Goal: Task Accomplishment & Management: Use online tool/utility

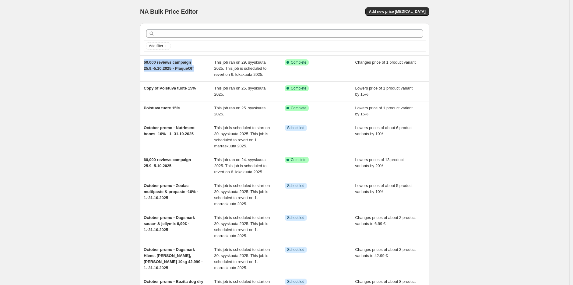
drag, startPoint x: 202, startPoint y: 69, endPoint x: 141, endPoint y: 65, distance: 61.7
click at [141, 65] on div "Add filter 60,000 reviews campaign 25.9.-5.10.2025 - PlaqueOff This job ran on …" at bounding box center [282, 189] width 294 height 343
copy span "60,000 reviews campaign 25.9.-5.10.2025 - PlaqueOff"
click at [409, 11] on span "Add new price [MEDICAL_DATA]" at bounding box center [397, 11] width 57 height 5
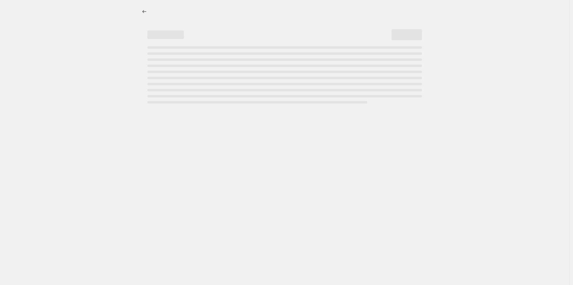
select select "percentage"
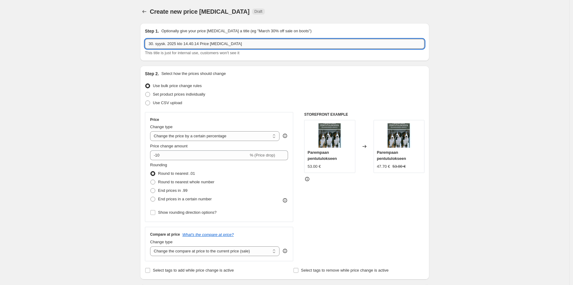
click at [248, 44] on input "30. syysk. 2025 klo 14.40.14 Price [MEDICAL_DATA]" at bounding box center [284, 44] width 279 height 10
paste input "60,000 reviews campaign 25.9.-5.10.2025 - PlaqueOff"
drag, startPoint x: 253, startPoint y: 46, endPoint x: 225, endPoint y: 50, distance: 28.5
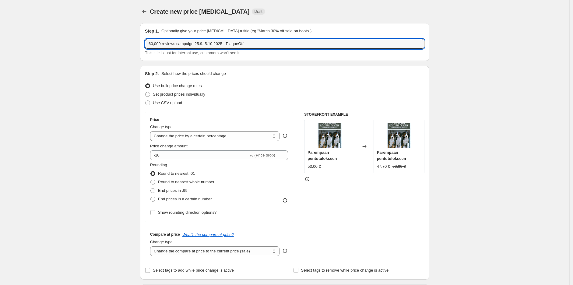
click at [225, 50] on div "60,000 reviews campaign 25.9.-5.10.2025 - PlaqueOff This title is just for inte…" at bounding box center [284, 47] width 279 height 17
type input "60,000 reviews campaign 25.9.-5.10.2025 - SÄÄSTÖPAKKAUS & TUPLAPAKKAUS"
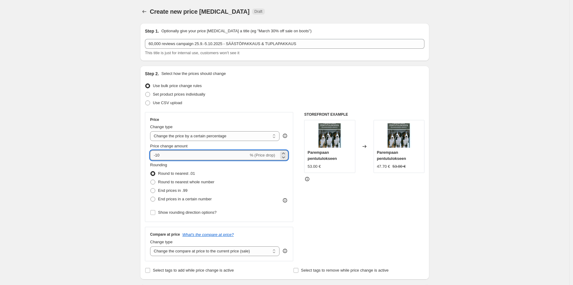
click at [193, 155] on input "-10" at bounding box center [199, 155] width 98 height 10
type input "-20"
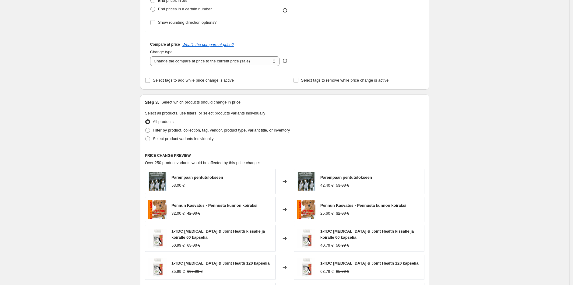
scroll to position [203, 0]
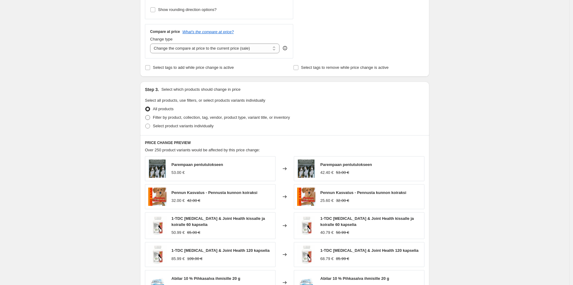
click at [175, 117] on span "Filter by product, collection, tag, vendor, product type, variant title, or inv…" at bounding box center [221, 117] width 137 height 5
click at [145, 115] on input "Filter by product, collection, tag, vendor, product type, variant title, or inv…" at bounding box center [145, 115] width 0 height 0
radio input "true"
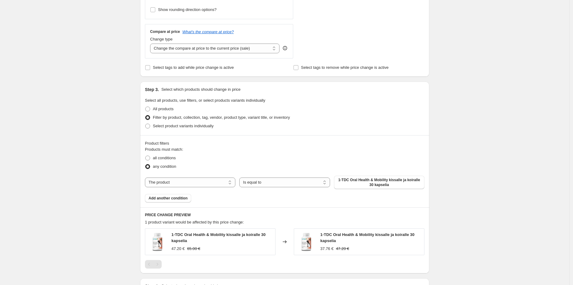
scroll to position [270, 0]
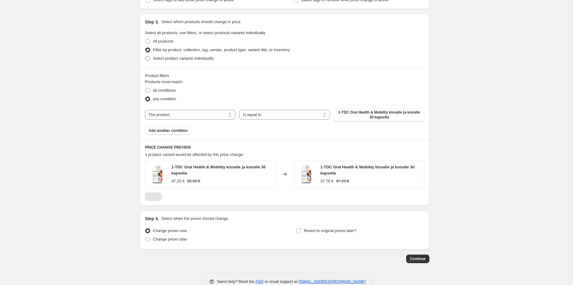
click at [177, 60] on span "Select product variants individually" at bounding box center [183, 58] width 61 height 5
click at [145, 56] on input "Select product variants individually" at bounding box center [145, 56] width 0 height 0
radio input "true"
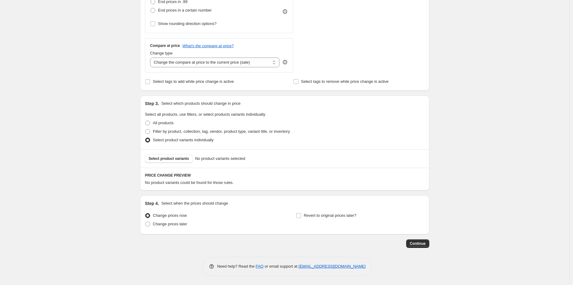
scroll to position [155, 0]
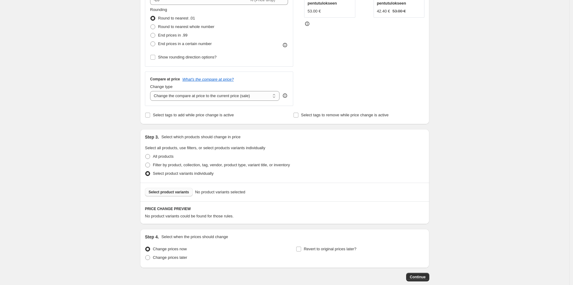
click at [170, 195] on button "Select product variants" at bounding box center [169, 192] width 48 height 9
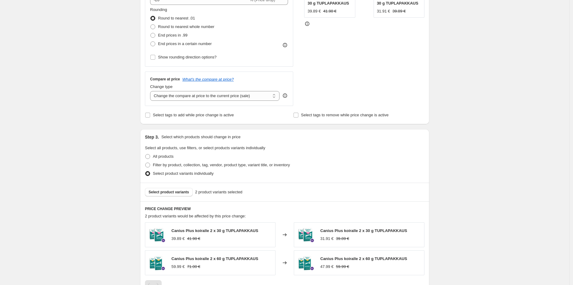
click at [171, 184] on div "Select product variants 2 product variants selected" at bounding box center [284, 192] width 289 height 19
click at [170, 191] on span "Select product variants" at bounding box center [168, 192] width 40 height 5
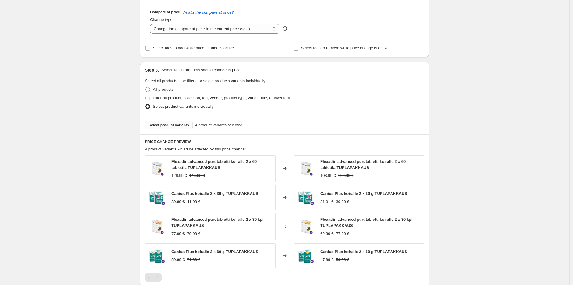
scroll to position [223, 0]
click at [172, 125] on span "Select product variants" at bounding box center [168, 124] width 40 height 5
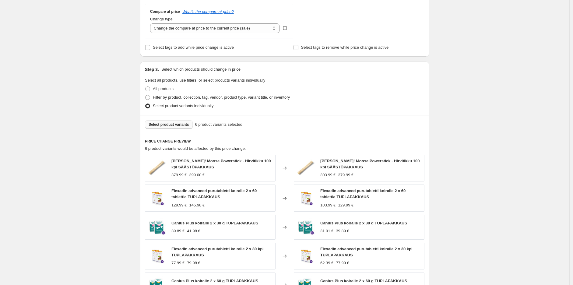
click at [178, 125] on span "Select product variants" at bounding box center [168, 124] width 40 height 5
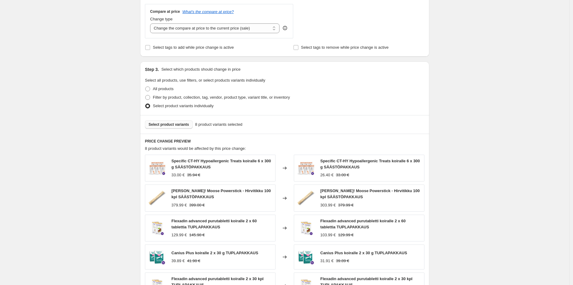
click at [176, 127] on button "Select product variants" at bounding box center [169, 124] width 48 height 9
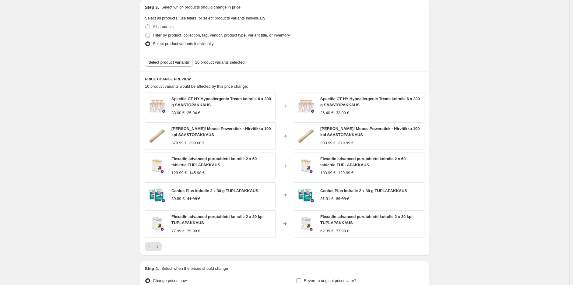
scroll to position [290, 0]
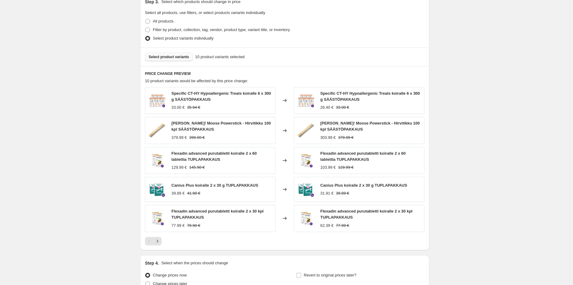
click at [170, 53] on button "Select product variants" at bounding box center [169, 57] width 48 height 9
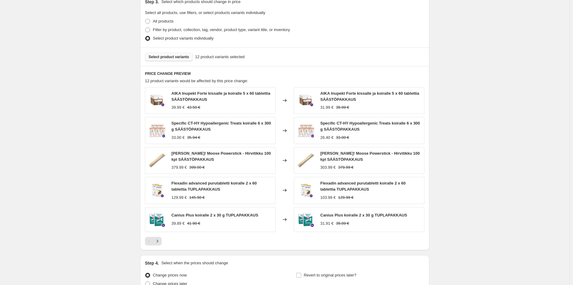
click at [172, 56] on span "Select product variants" at bounding box center [168, 56] width 40 height 5
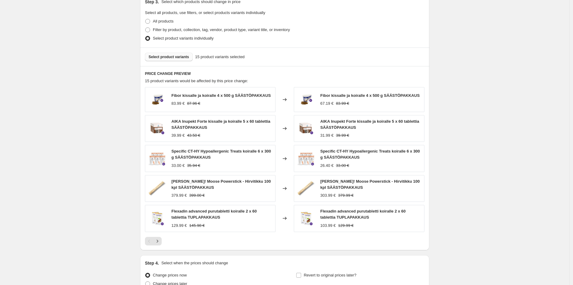
click at [173, 58] on span "Select product variants" at bounding box center [168, 56] width 40 height 5
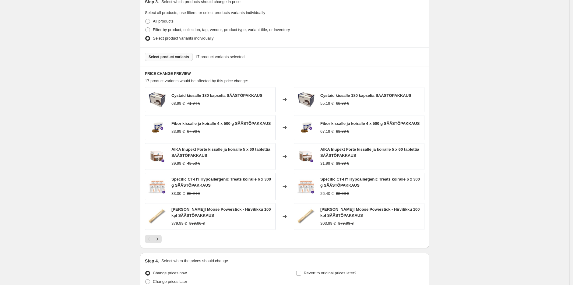
click at [171, 55] on span "Select product variants" at bounding box center [168, 56] width 40 height 5
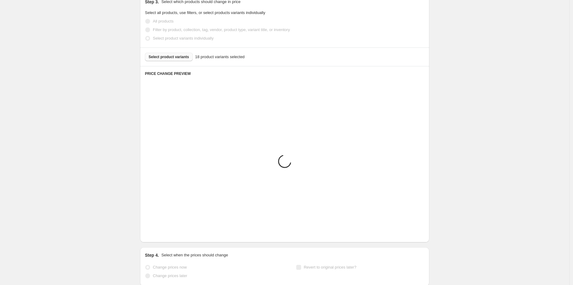
click at [481, 124] on div "Create new price change job. This page is ready Create new price change job Dra…" at bounding box center [284, 23] width 569 height 627
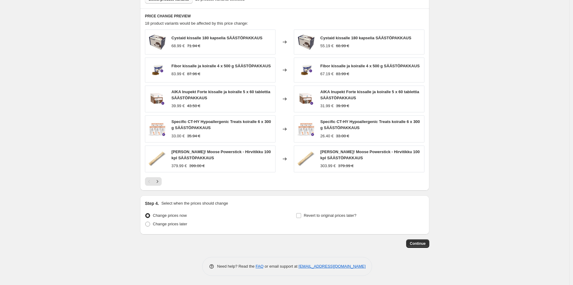
scroll to position [348, 0]
click at [320, 217] on span "Revert to original prices later?" at bounding box center [330, 215] width 53 height 5
click at [301, 217] on input "Revert to original prices later?" at bounding box center [298, 215] width 5 height 5
checkbox input "true"
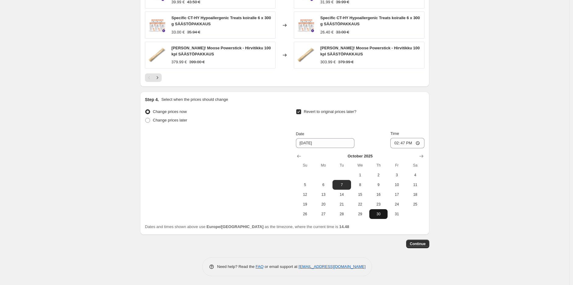
scroll to position [452, 0]
click at [301, 156] on icon "Show previous month, September 2025" at bounding box center [299, 155] width 4 height 3
click at [424, 156] on icon "Show next month, October 2025" at bounding box center [421, 156] width 6 height 6
click at [309, 185] on span "5" at bounding box center [304, 184] width 13 height 5
click at [326, 183] on span "6" at bounding box center [322, 184] width 13 height 5
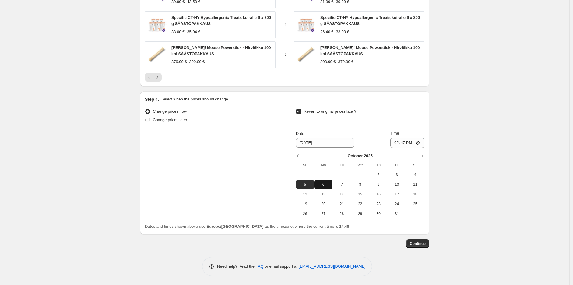
type input "10/6/2025"
click at [403, 143] on input "14:47" at bounding box center [407, 143] width 34 height 10
type input "10:00"
click at [425, 243] on span "Continue" at bounding box center [418, 243] width 16 height 5
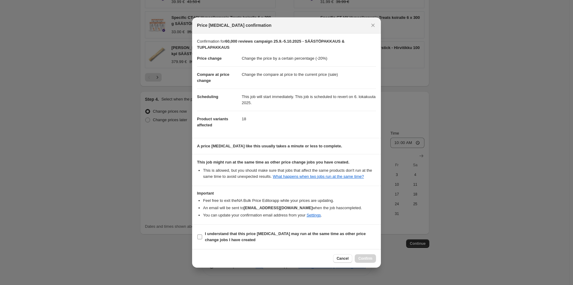
click at [253, 236] on b "I understand that this price change job may run at the same time as other price…" at bounding box center [285, 236] width 161 height 11
click at [202, 236] on input "I understand that this price change job may run at the same time as other price…" at bounding box center [199, 236] width 5 height 5
checkbox input "true"
click at [363, 258] on span "Confirm" at bounding box center [365, 258] width 14 height 5
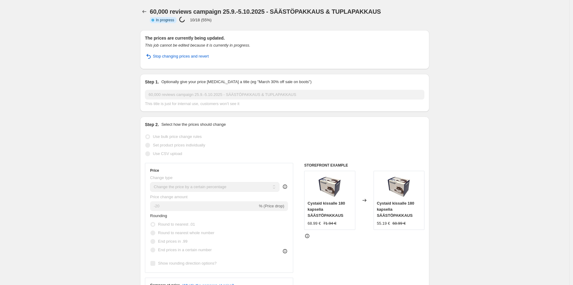
select select "percentage"
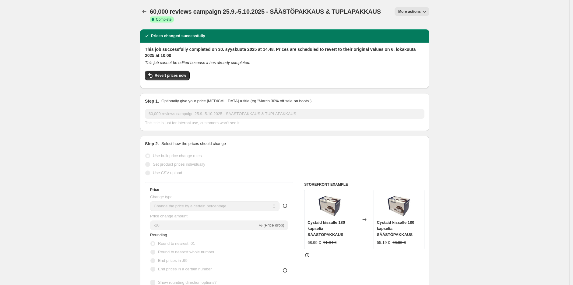
click at [360, 14] on span "60,000 reviews campaign 25.9.-5.10.2025 - SÄÄSTÖPAKKAUS & TUPLAPAKKAUS" at bounding box center [265, 11] width 231 height 7
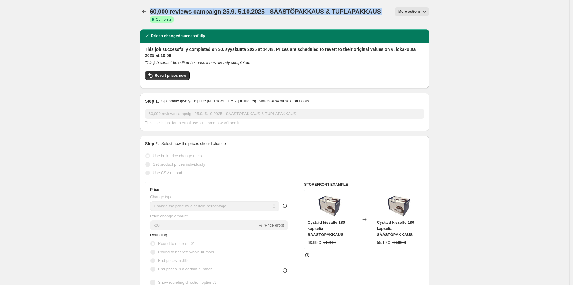
click at [360, 14] on span "60,000 reviews campaign 25.9.-5.10.2025 - SÄÄSTÖPAKKAUS & TUPLAPAKKAUS" at bounding box center [265, 11] width 231 height 7
copy span "60,000 reviews campaign 25.9.-5.10.2025 - SÄÄSTÖPAKKAUS & TUPLAPAKKAUS"
